Goal: Navigation & Orientation: Go to known website

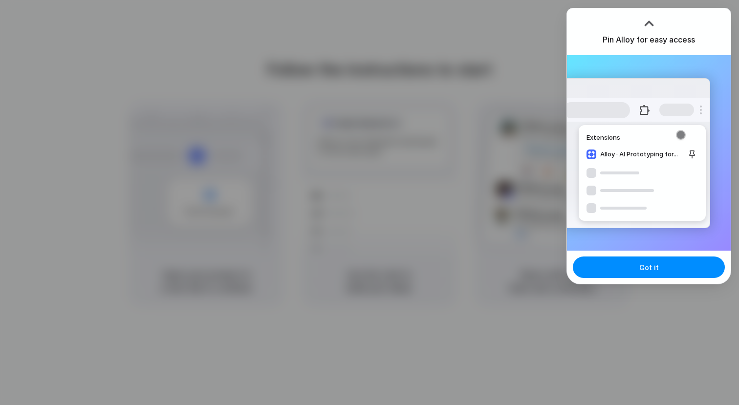
click at [628, 49] on div "Pin Alloy for easy access" at bounding box center [649, 31] width 164 height 47
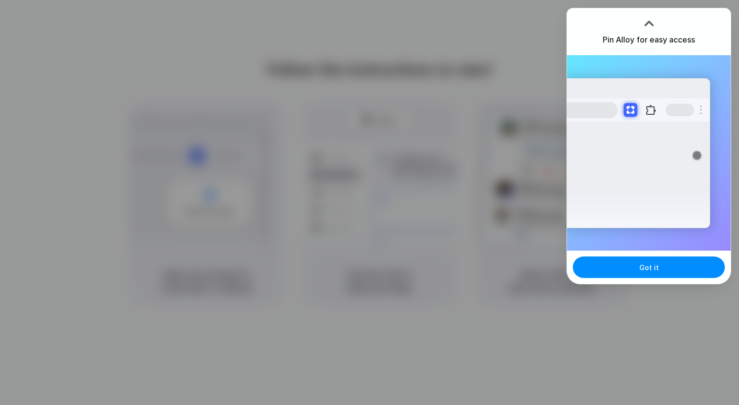
click at [660, 153] on div "Extensions Alloy · AI Prototyping for..." at bounding box center [637, 153] width 148 height 150
click at [642, 286] on div at bounding box center [369, 202] width 739 height 405
click at [644, 251] on div "Extensions Alloy · AI Prototyping for..." at bounding box center [649, 153] width 164 height 196
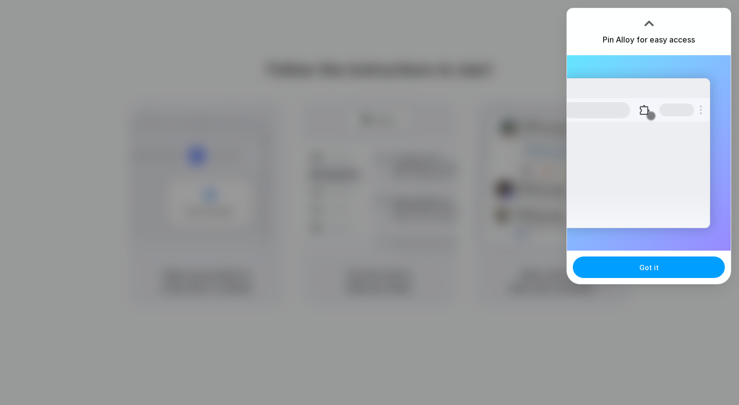
click at [641, 271] on span "Got it" at bounding box center [650, 268] width 20 height 10
